Goal: Task Accomplishment & Management: Use online tool/utility

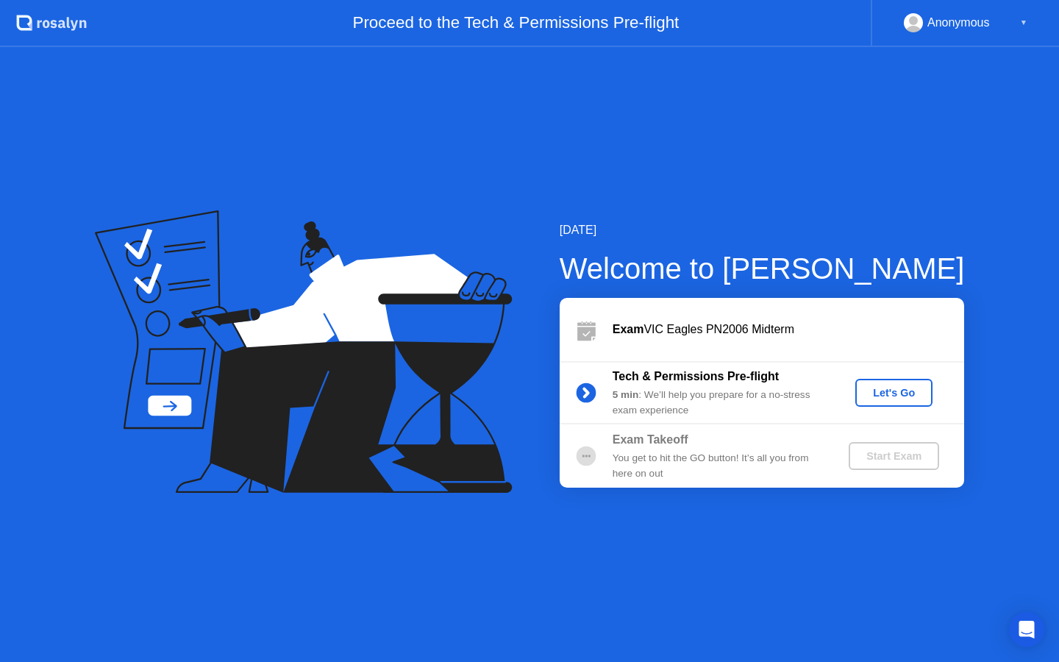
click at [869, 391] on div "Let's Go" at bounding box center [893, 393] width 65 height 12
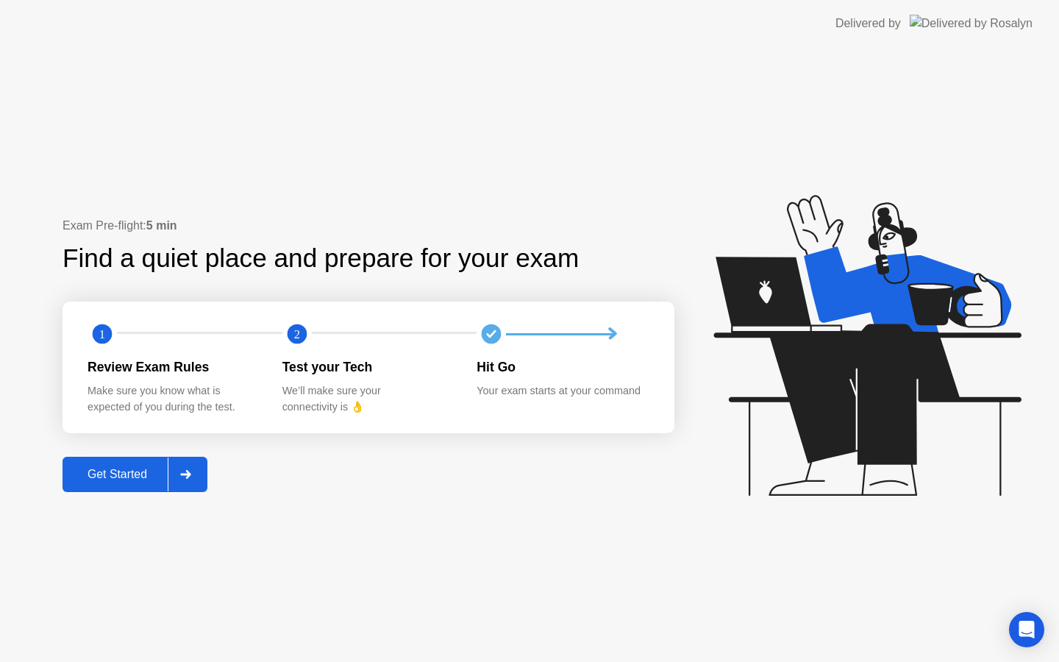
click at [113, 472] on div "Get Started" at bounding box center [117, 474] width 101 height 13
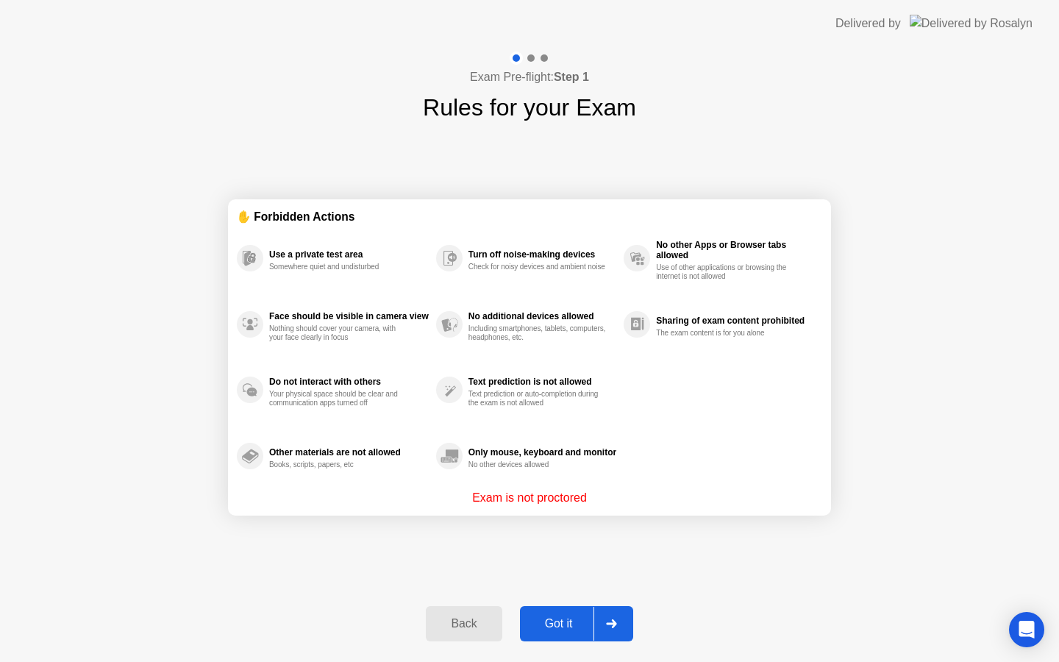
click at [564, 626] on div "Got it" at bounding box center [558, 623] width 69 height 13
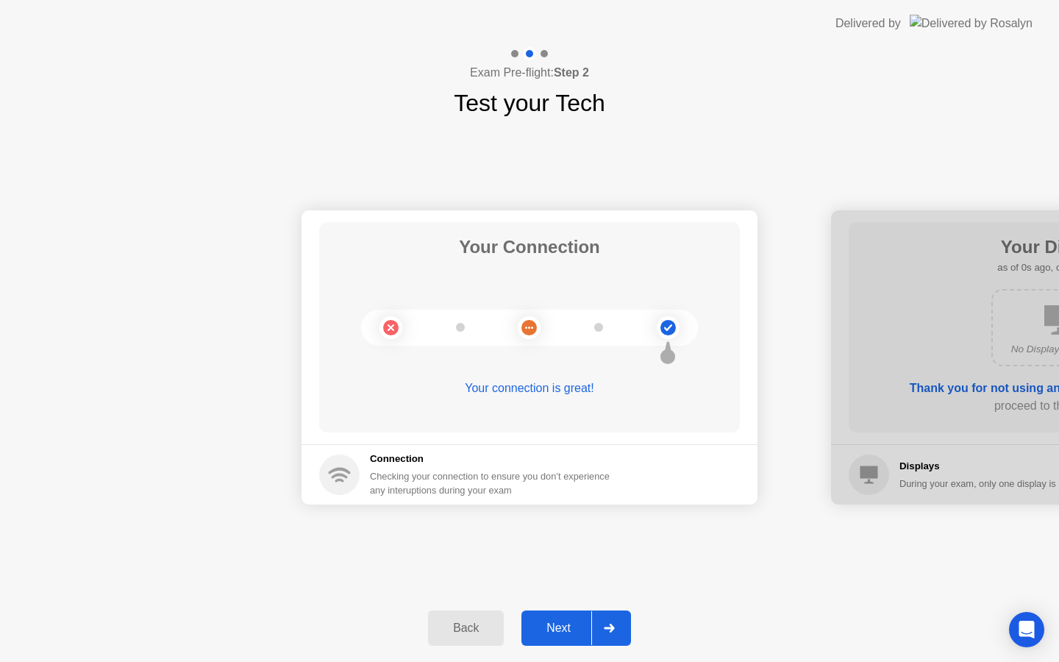
click at [563, 624] on div "Next" at bounding box center [558, 627] width 65 height 13
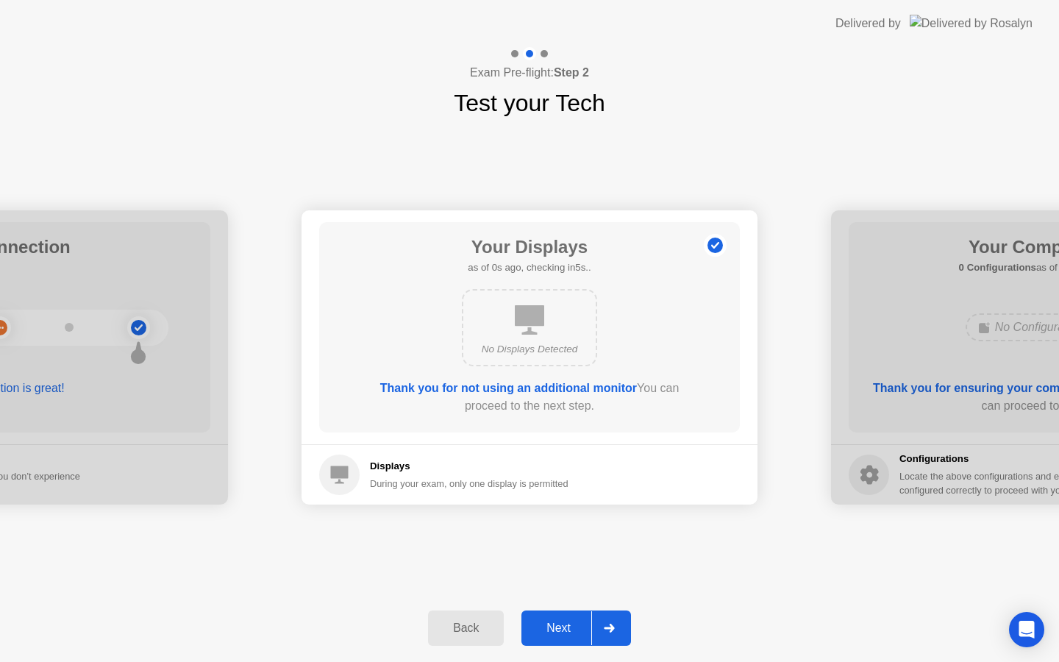
click at [563, 624] on div "Next" at bounding box center [558, 627] width 65 height 13
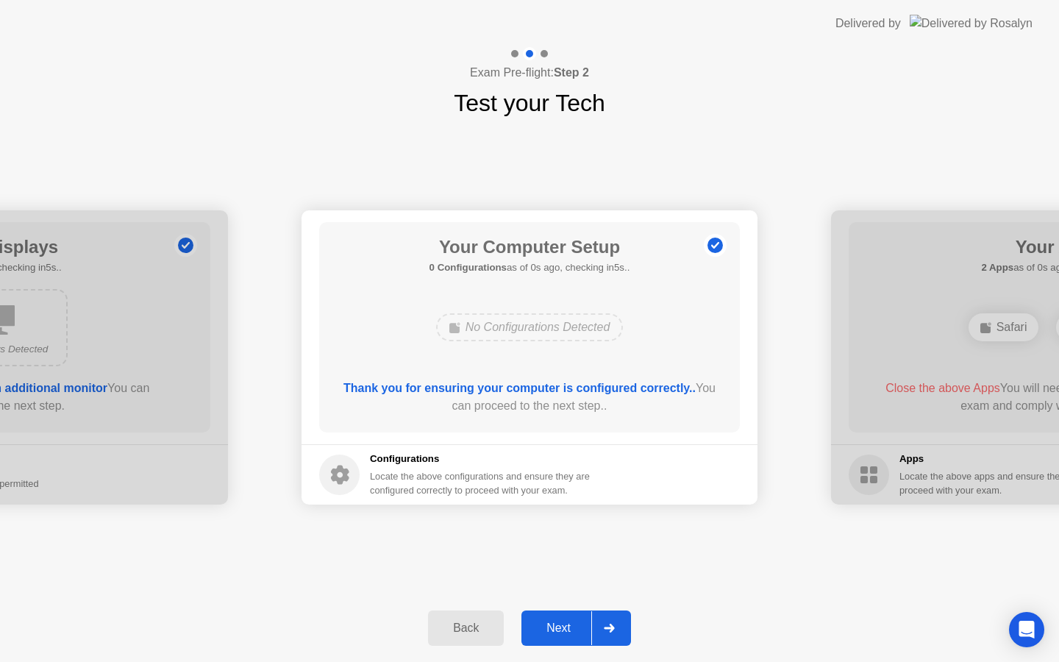
click at [563, 624] on div "Next" at bounding box center [558, 627] width 65 height 13
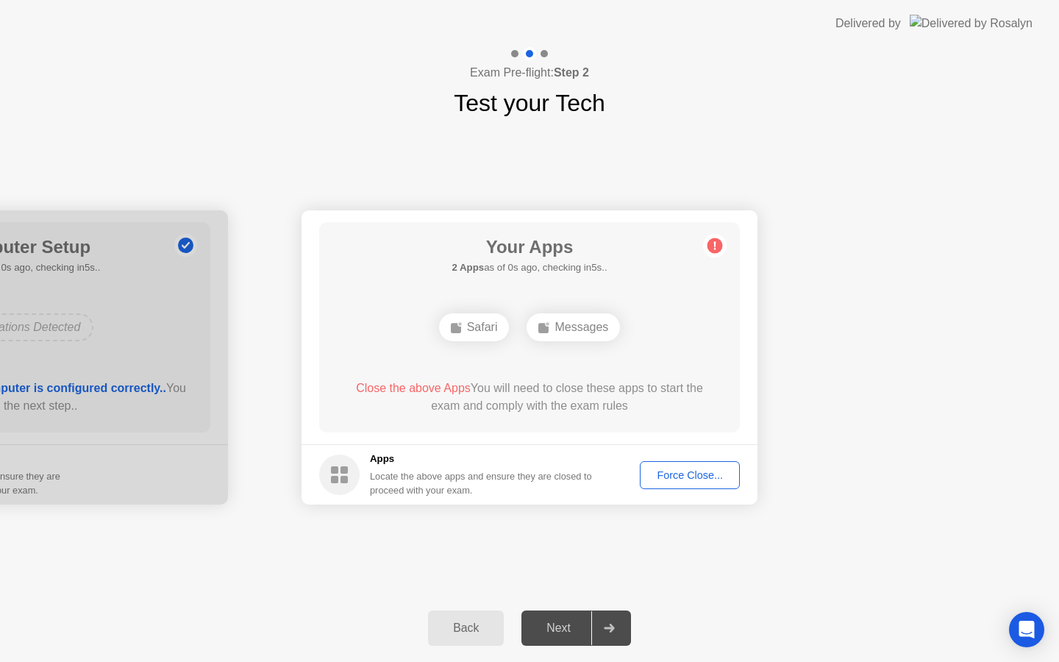
click at [563, 624] on div "Next" at bounding box center [558, 627] width 65 height 13
click at [669, 474] on div "Force Close..." at bounding box center [690, 475] width 90 height 12
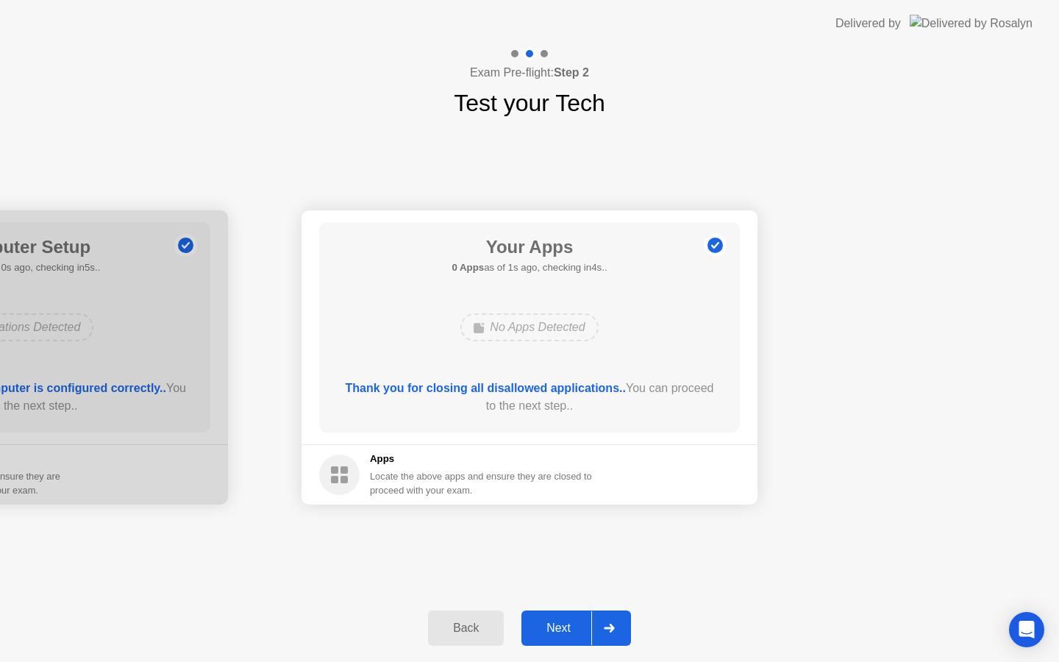
click at [579, 621] on div "Next" at bounding box center [558, 627] width 65 height 13
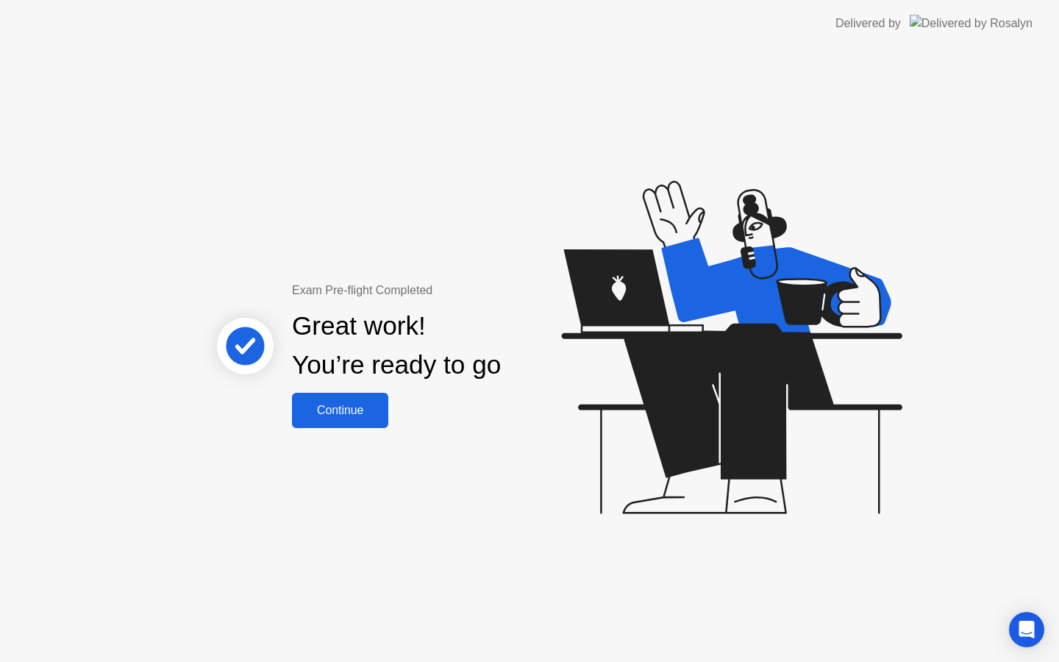
click at [360, 413] on div "Continue" at bounding box center [340, 410] width 88 height 13
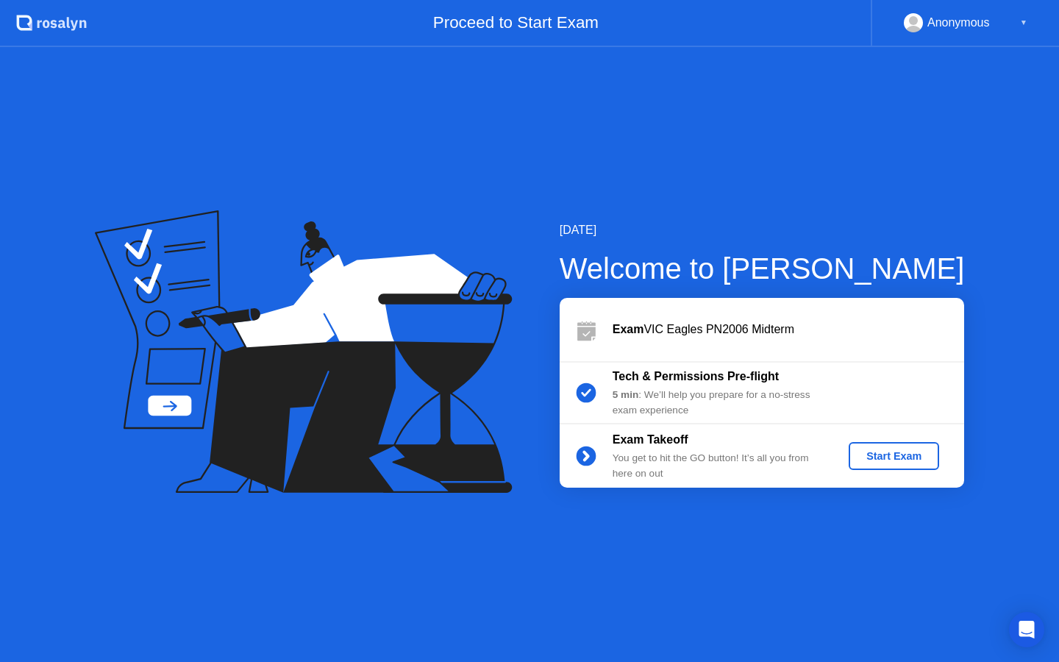
click at [898, 446] on button "Start Exam" at bounding box center [894, 456] width 90 height 28
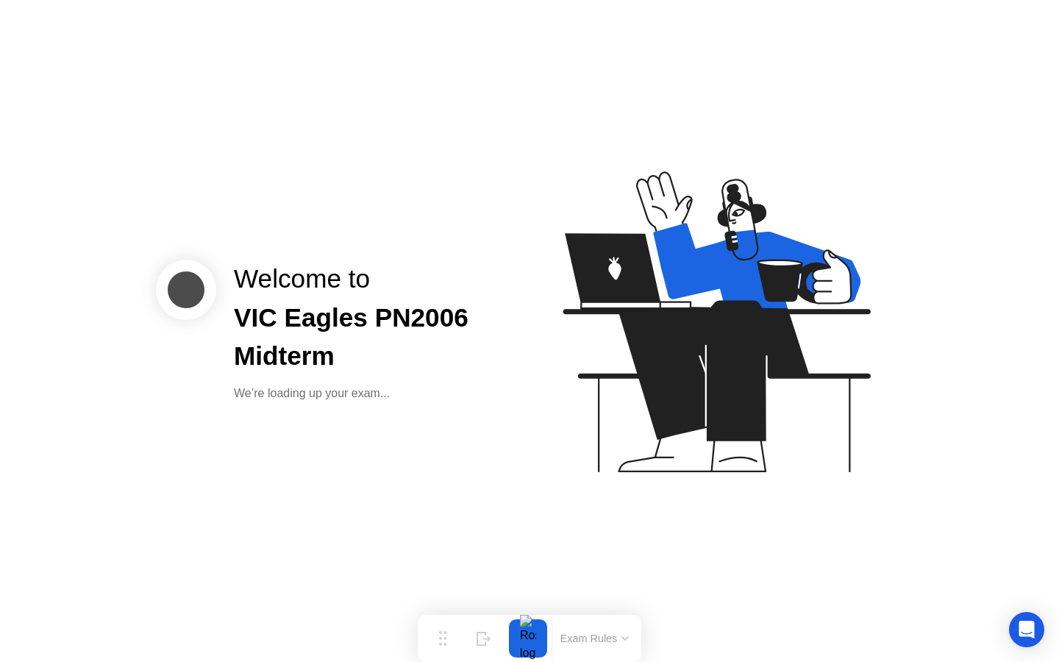
click at [898, 446] on icon at bounding box center [713, 328] width 379 height 376
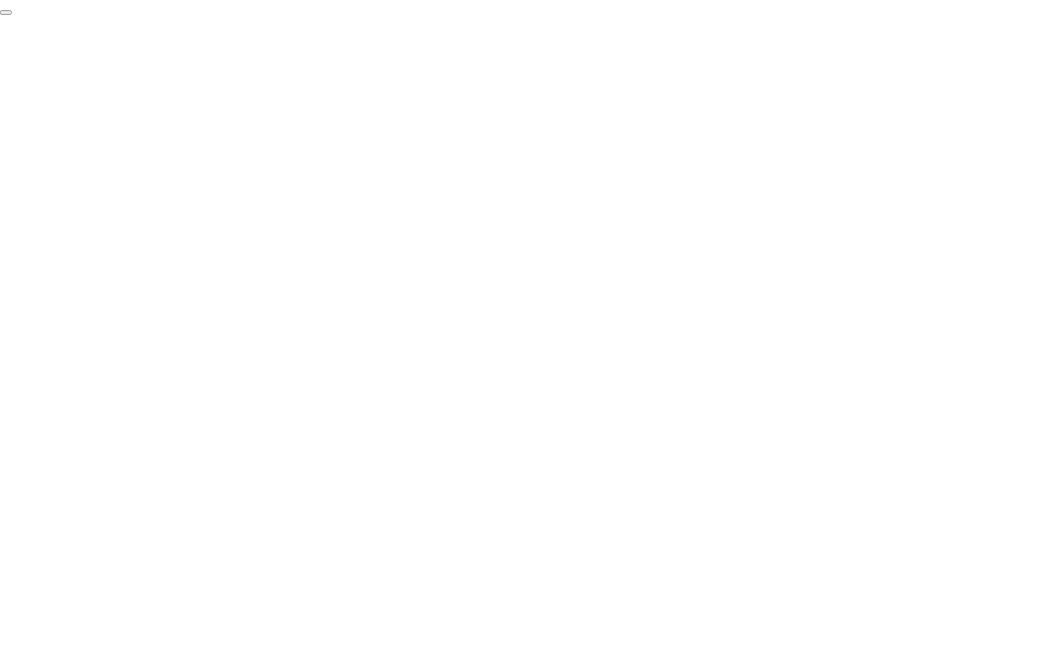
click div "End Proctoring Session"
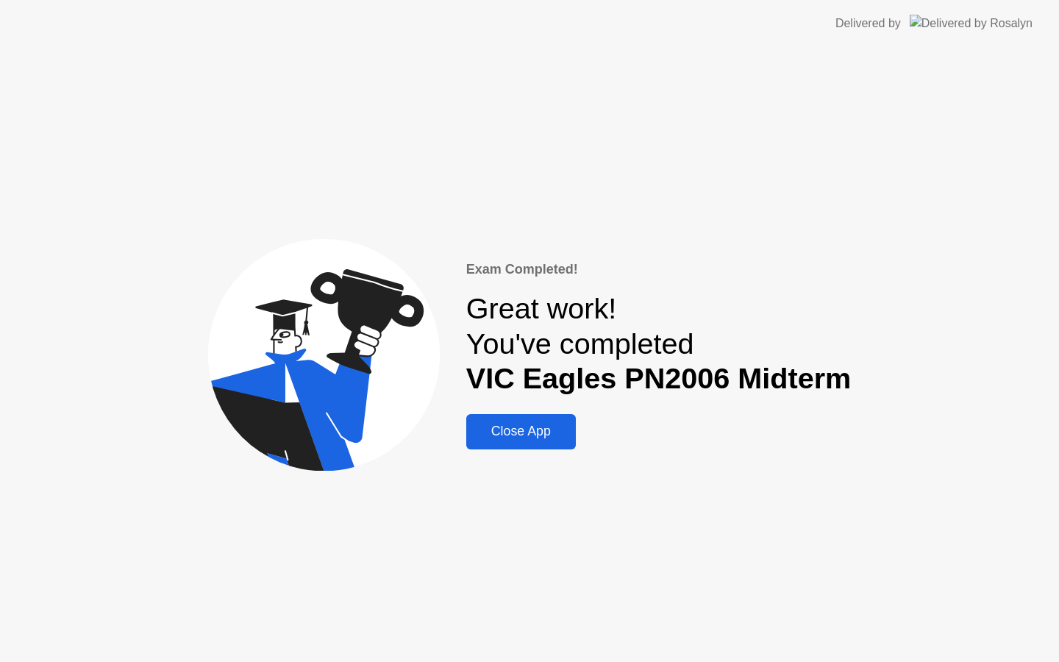
click at [489, 424] on div "Close App" at bounding box center [521, 431] width 101 height 15
